Goal: Task Accomplishment & Management: Manage account settings

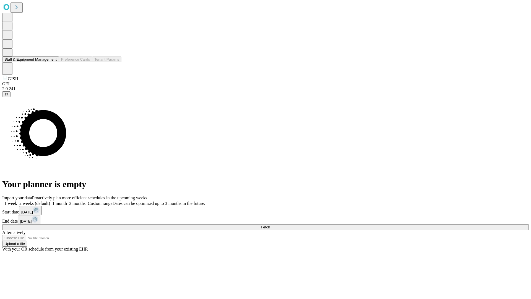
click at [53, 62] on button "Staff & Equipment Management" at bounding box center [30, 59] width 57 height 6
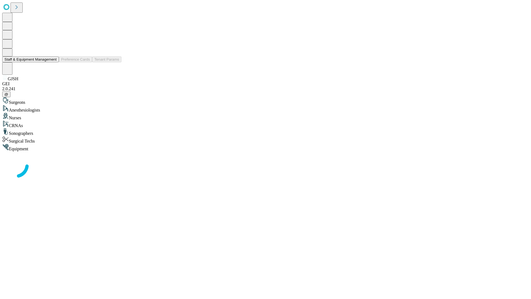
click at [53, 62] on button "Staff & Equipment Management" at bounding box center [30, 59] width 57 height 6
